Goal: Information Seeking & Learning: Check status

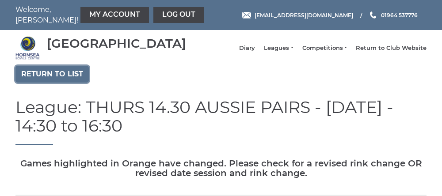
click at [44, 83] on link "Return to list" at bounding box center [51, 74] width 73 height 17
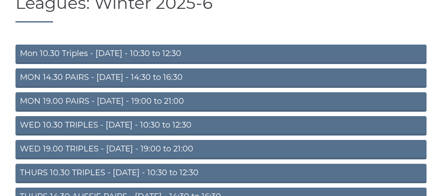
scroll to position [84, 0]
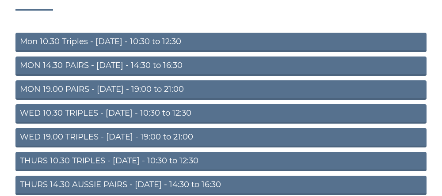
click at [122, 172] on link "THURS 10.30 TRIPLES - [DATE] - 10:30 to 12:30" at bounding box center [220, 161] width 411 height 19
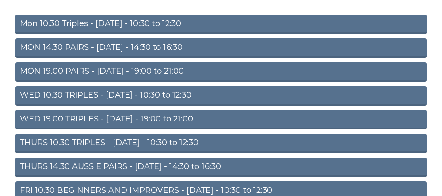
scroll to position [121, 0]
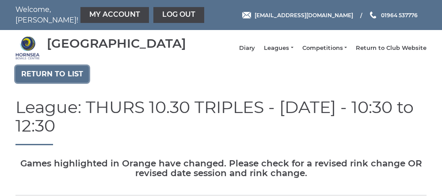
click at [61, 77] on link "Return to list" at bounding box center [51, 74] width 73 height 17
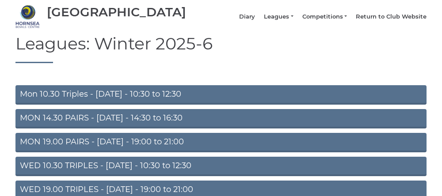
scroll to position [30, 0]
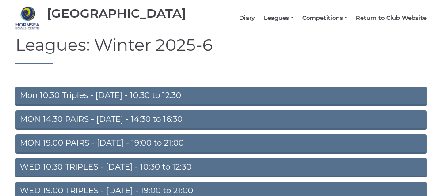
click at [101, 99] on link "Mon 10.30 Triples - [DATE] - 10:30 to 12:30" at bounding box center [220, 96] width 411 height 19
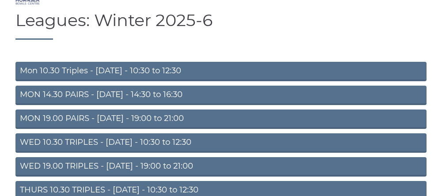
scroll to position [67, 0]
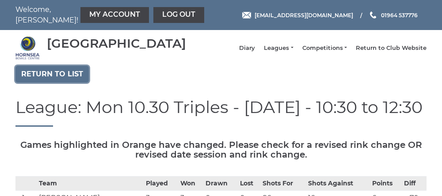
click at [59, 83] on link "Return to list" at bounding box center [51, 74] width 73 height 17
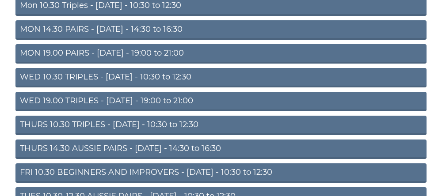
scroll to position [121, 0]
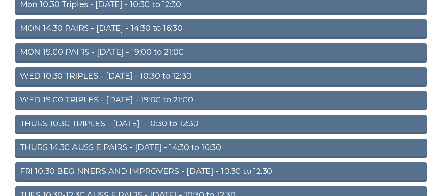
click at [111, 133] on link "THURS 10.30 TRIPLES - [DATE] - 10:30 to 12:30" at bounding box center [220, 124] width 411 height 19
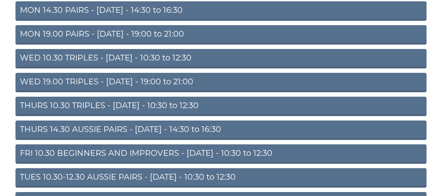
scroll to position [158, 0]
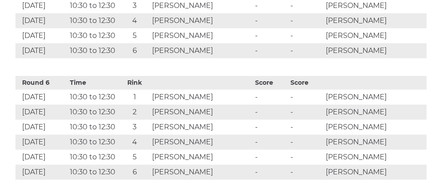
scroll to position [1013, 0]
click at [120, 104] on td "10:30 to 12:30" at bounding box center [94, 96] width 52 height 15
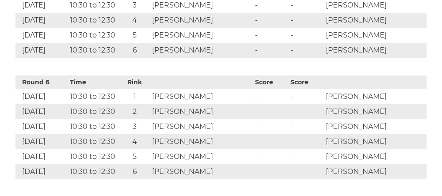
click at [120, 103] on td "10:30 to 12:30" at bounding box center [94, 96] width 52 height 15
click at [120, 104] on td "10:30 to 12:30" at bounding box center [94, 96] width 52 height 15
click at [120, 103] on td "10:30 to 12:30" at bounding box center [94, 96] width 52 height 15
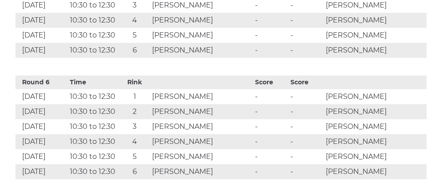
click at [120, 104] on td "10:30 to 12:30" at bounding box center [94, 96] width 52 height 15
click at [120, 103] on td "10:30 to 12:30" at bounding box center [94, 96] width 52 height 15
click at [120, 102] on td "10:30 to 12:30" at bounding box center [94, 96] width 52 height 15
click at [120, 103] on td "10:30 to 12:30" at bounding box center [94, 96] width 52 height 15
click at [120, 89] on th "Time" at bounding box center [94, 83] width 52 height 14
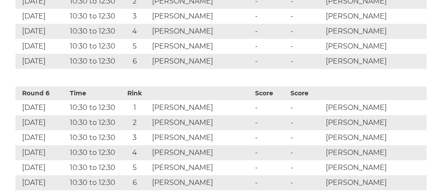
click at [138, 100] on th "Rink" at bounding box center [135, 94] width 30 height 14
click at [120, 100] on th "Time" at bounding box center [94, 94] width 52 height 14
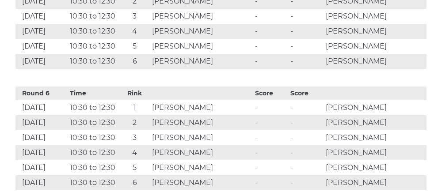
click at [120, 100] on th "Time" at bounding box center [94, 94] width 52 height 14
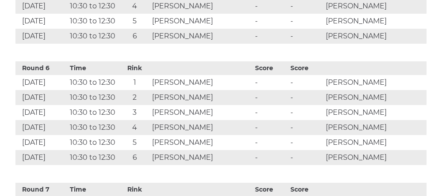
click at [120, 105] on td "10:30 to 12:30" at bounding box center [94, 97] width 52 height 15
click at [120, 103] on td "10:30 to 12:30" at bounding box center [94, 97] width 52 height 15
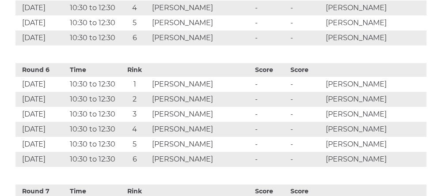
click at [120, 105] on td "10:30 to 12:30" at bounding box center [94, 99] width 52 height 15
click at [120, 104] on td "10:30 to 12:30" at bounding box center [94, 99] width 52 height 15
click at [120, 105] on td "10:30 to 12:30" at bounding box center [94, 99] width 52 height 15
click at [120, 106] on td "10:30 to 12:30" at bounding box center [94, 99] width 52 height 15
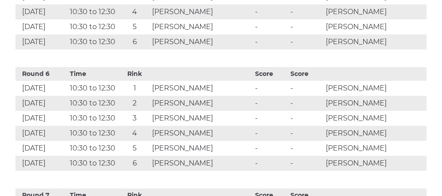
click at [120, 107] on td "10:30 to 12:30" at bounding box center [94, 103] width 52 height 15
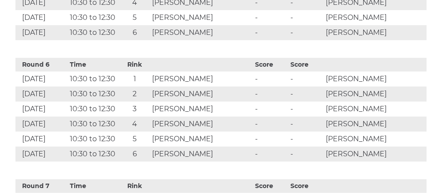
click at [120, 102] on td "10:30 to 12:30" at bounding box center [94, 94] width 52 height 15
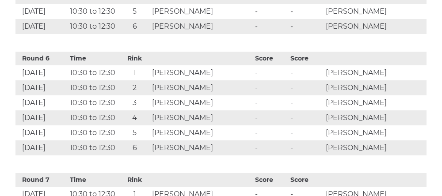
scroll to position [1025, 0]
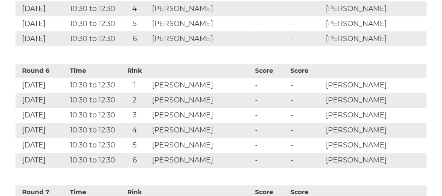
click at [132, 67] on div "Round 6 Time Rink Score Score 16 Oct 2025 10:30 to 12:30 1 Chris Dixon - - Dian…" at bounding box center [220, 114] width 411 height 108
click at [130, 68] on div "Round 6 Time Rink Score Score 16 Oct 2025 10:30 to 12:30 1 Chris Dixon - - Dian…" at bounding box center [220, 114] width 411 height 108
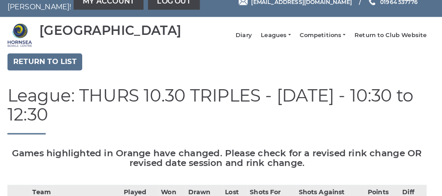
scroll to position [0, 0]
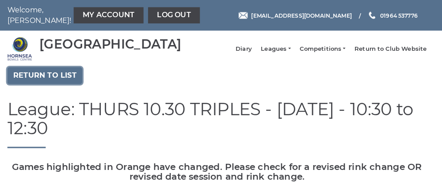
click at [67, 83] on link "Return to list" at bounding box center [51, 74] width 73 height 17
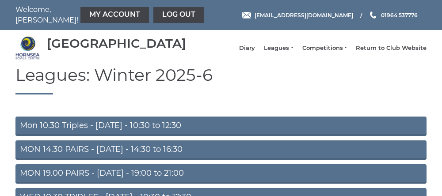
click at [158, 136] on link "Mon 10.30 Triples - [DATE] - 10:30 to 12:30" at bounding box center [220, 126] width 411 height 19
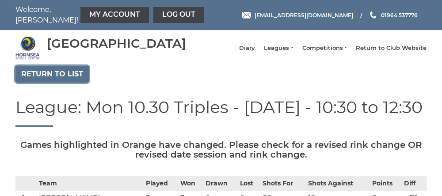
click at [62, 83] on link "Return to list" at bounding box center [51, 74] width 73 height 17
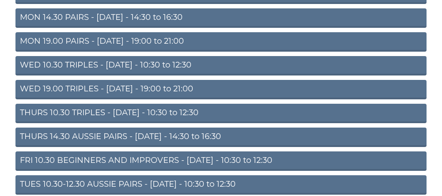
scroll to position [135, 0]
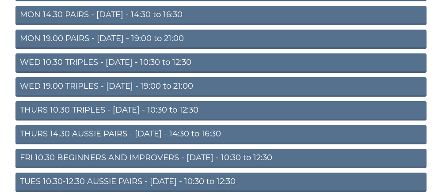
click at [106, 145] on link "THURS 14.30 AUSSIE PAIRS - Thursday - 14:30 to 16:30" at bounding box center [220, 134] width 411 height 19
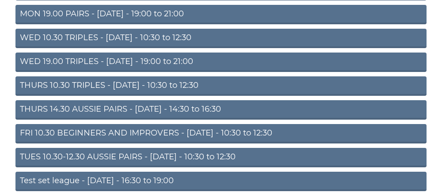
scroll to position [172, 0]
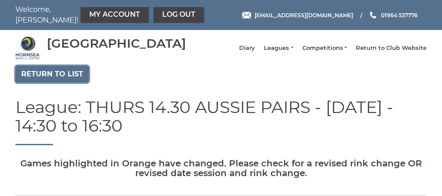
click at [59, 83] on link "Return to list" at bounding box center [51, 74] width 73 height 17
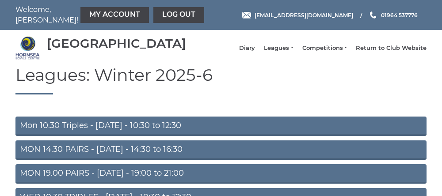
click at [130, 136] on link "Mon 10.30 Triples - [DATE] - 10:30 to 12:30" at bounding box center [220, 126] width 411 height 19
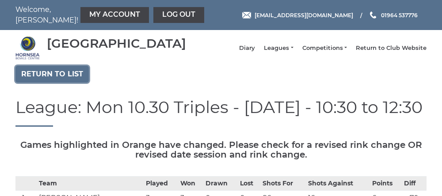
click at [54, 83] on link "Return to list" at bounding box center [51, 74] width 73 height 17
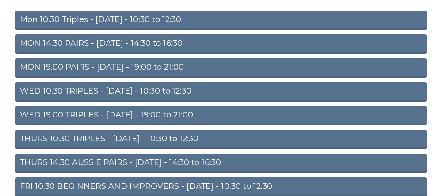
scroll to position [109, 0]
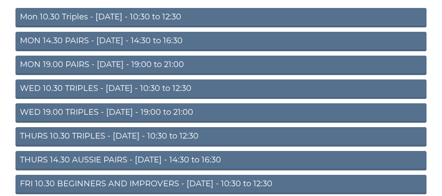
click at [92, 144] on link "THURS 10.30 TRIPLES - Thursday - 10:30 to 12:30" at bounding box center [220, 136] width 411 height 19
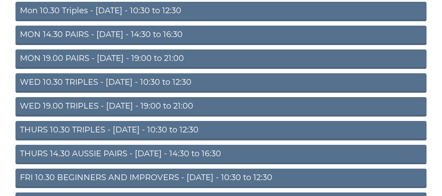
scroll to position [146, 0]
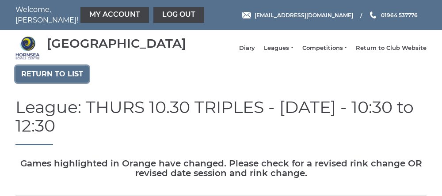
click at [54, 83] on link "Return to list" at bounding box center [51, 74] width 73 height 17
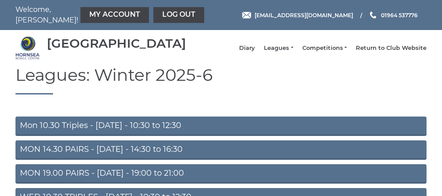
click at [114, 136] on link "Mon 10.30 Triples - [DATE] - 10:30 to 12:30" at bounding box center [220, 126] width 411 height 19
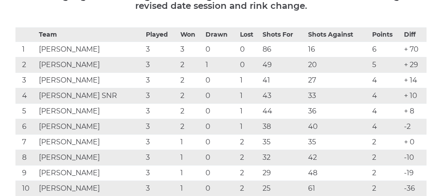
scroll to position [149, 0]
click at [18, 196] on td "10" at bounding box center [25, 188] width 21 height 15
click at [17, 196] on td "10" at bounding box center [25, 188] width 21 height 15
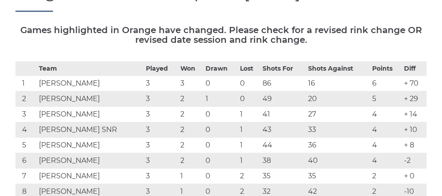
scroll to position [0, 0]
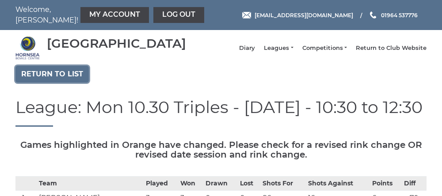
click at [38, 83] on link "Return to list" at bounding box center [51, 74] width 73 height 17
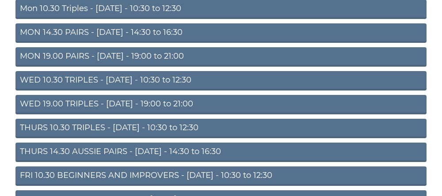
scroll to position [118, 0]
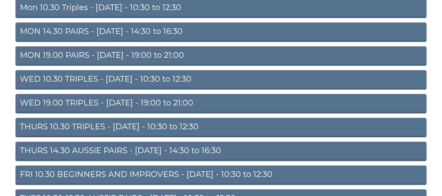
click at [43, 138] on link "THURS 10.30 TRIPLES - [DATE] - 10:30 to 12:30" at bounding box center [220, 127] width 411 height 19
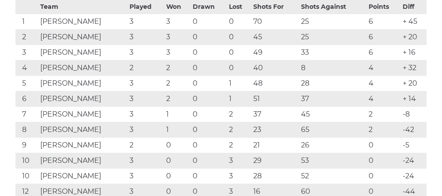
scroll to position [196, 0]
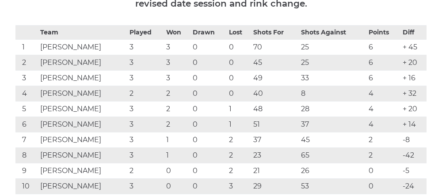
scroll to position [0, 0]
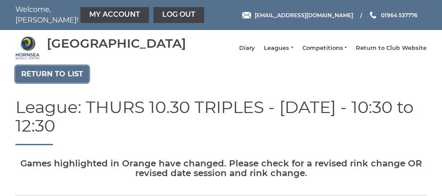
click at [44, 83] on link "Return to list" at bounding box center [51, 74] width 73 height 17
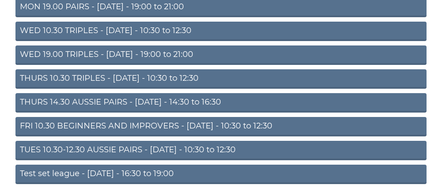
scroll to position [168, 0]
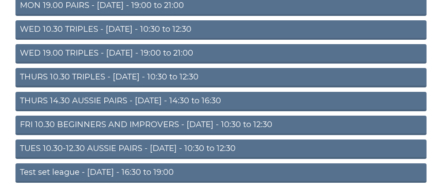
click at [52, 111] on link "THURS 14.30 AUSSIE PAIRS - [DATE] - 14:30 to 16:30" at bounding box center [220, 101] width 411 height 19
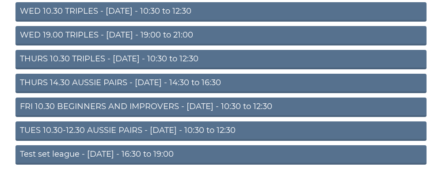
scroll to position [199, 0]
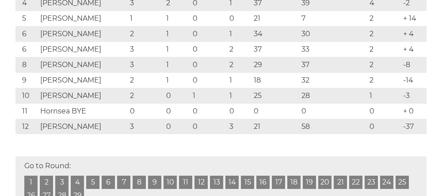
scroll to position [260, 0]
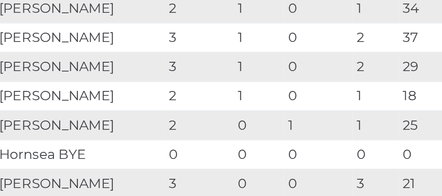
click at [107, 67] on td "[PERSON_NAME]" at bounding box center [83, 64] width 90 height 15
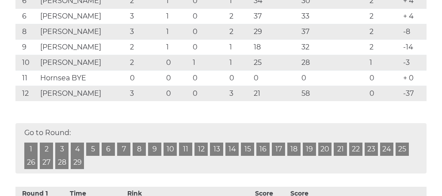
scroll to position [296, 0]
